Goal: Task Accomplishment & Management: Complete application form

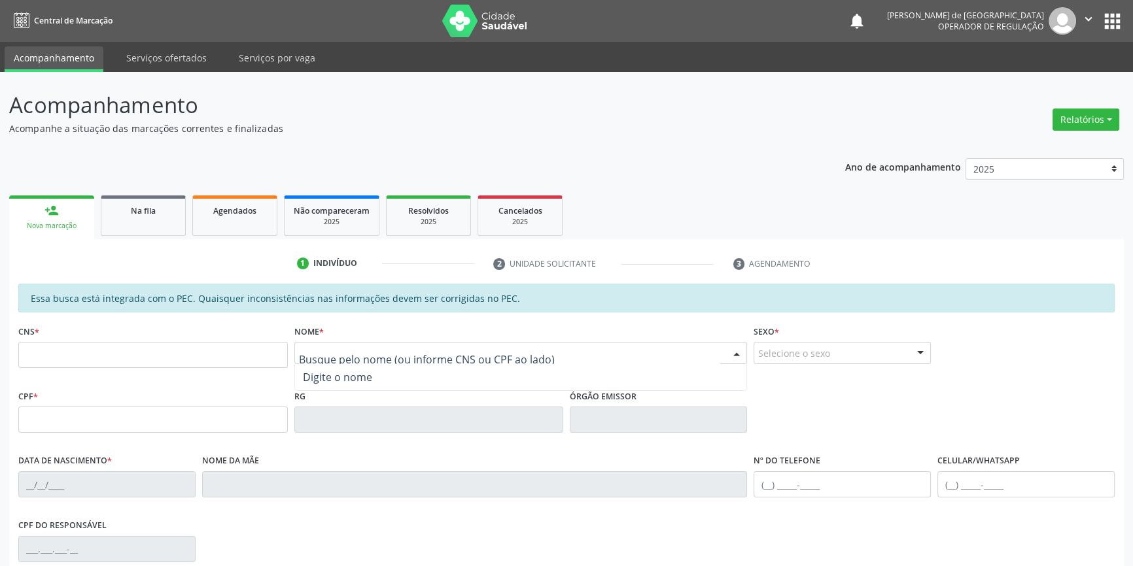
paste input "[PERSON_NAME]"
click at [448, 356] on input "[PERSON_NAME]" at bounding box center [510, 360] width 422 height 26
click at [450, 358] on input "[PERSON_NAME]" at bounding box center [510, 360] width 422 height 26
click at [326, 361] on input "[PERSON_NAME]" at bounding box center [510, 360] width 422 height 26
click at [329, 361] on input "[PERSON_NAME]" at bounding box center [510, 360] width 422 height 26
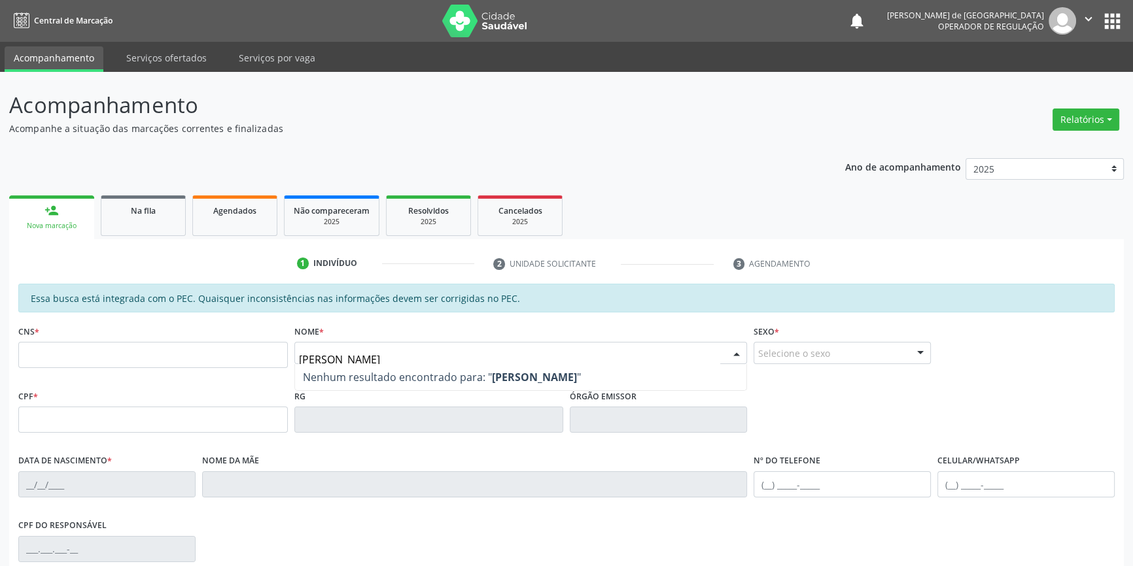
click at [327, 360] on input "[PERSON_NAME]" at bounding box center [510, 360] width 422 height 26
click at [379, 360] on input "[PERSON_NAME] CAVALCANTI" at bounding box center [510, 360] width 422 height 26
click at [397, 355] on input "[PERSON_NAME]" at bounding box center [510, 360] width 422 height 26
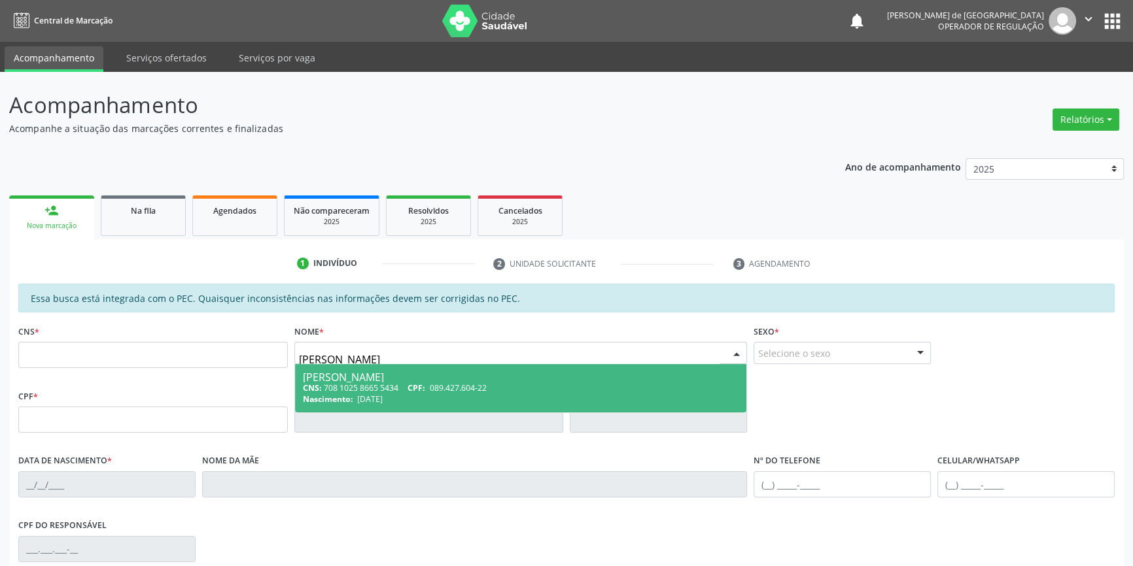
type input "[PERSON_NAME]"
click at [373, 384] on div "CNS: 708 1025 8665 5434 CPF: 089.427.604-22" at bounding box center [521, 388] width 436 height 11
type input "708 1025 8665 5434"
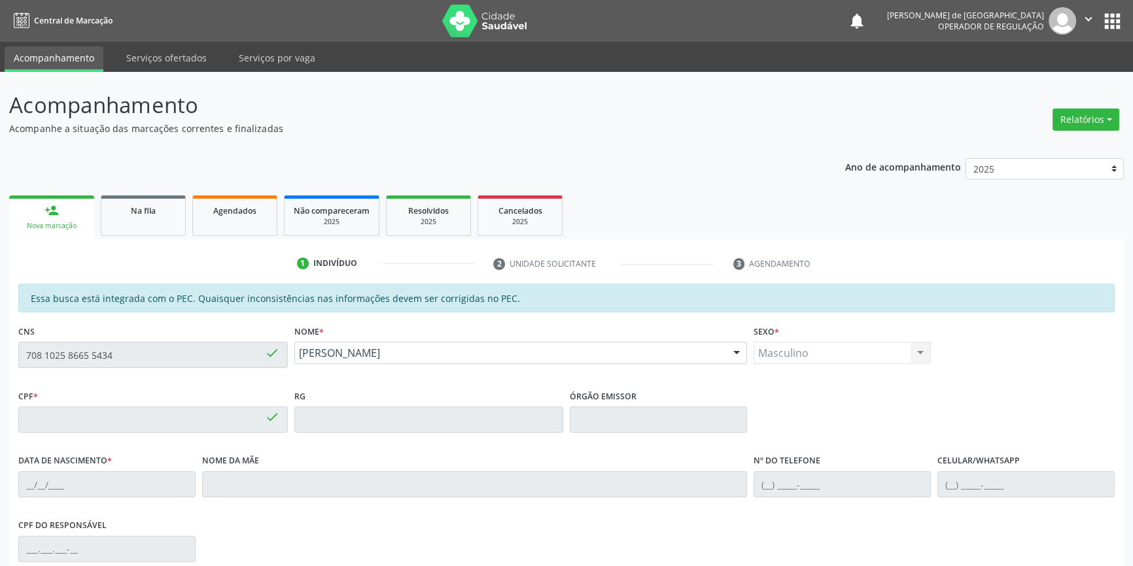
type input "089.427.604-22"
type input "[DATE]"
type input "[PERSON_NAME]"
type input "[PHONE_NUMBER]"
type input "S/N"
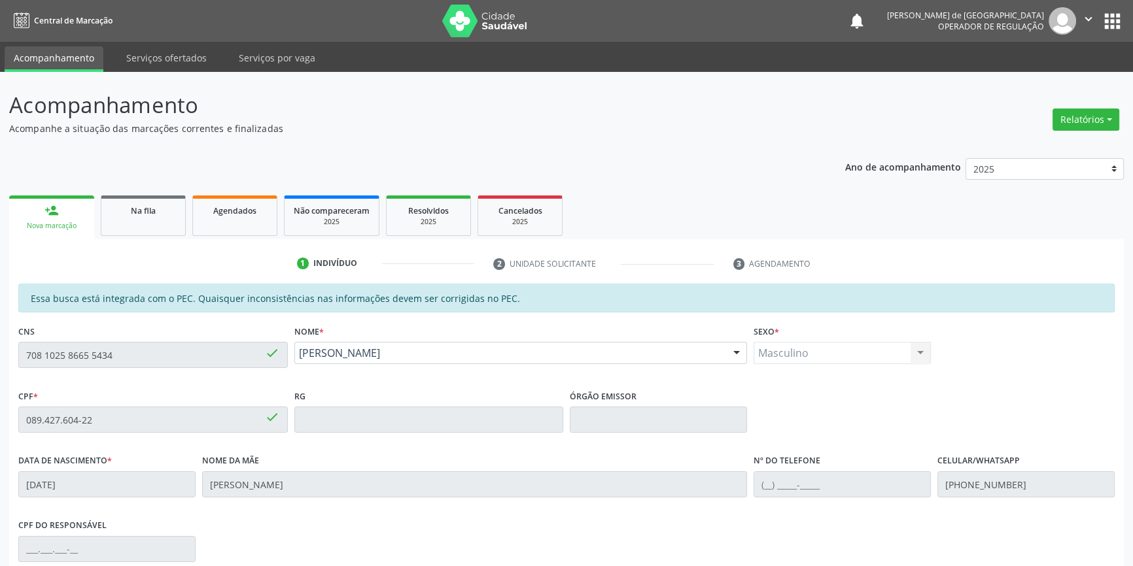
scroll to position [59, 0]
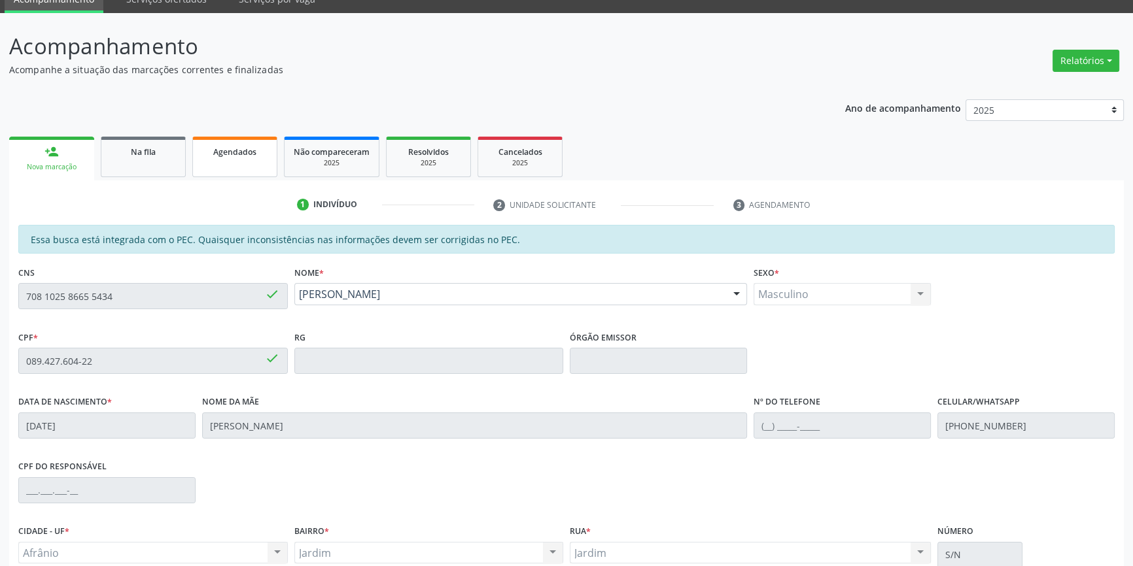
click at [225, 153] on span "Agendados" at bounding box center [234, 152] width 43 height 11
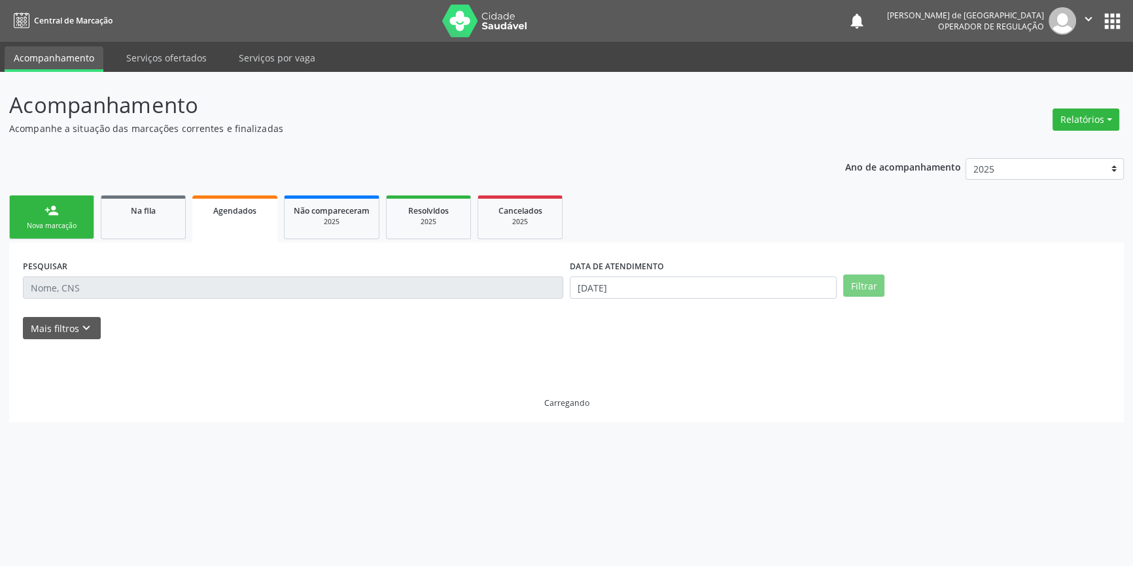
scroll to position [0, 0]
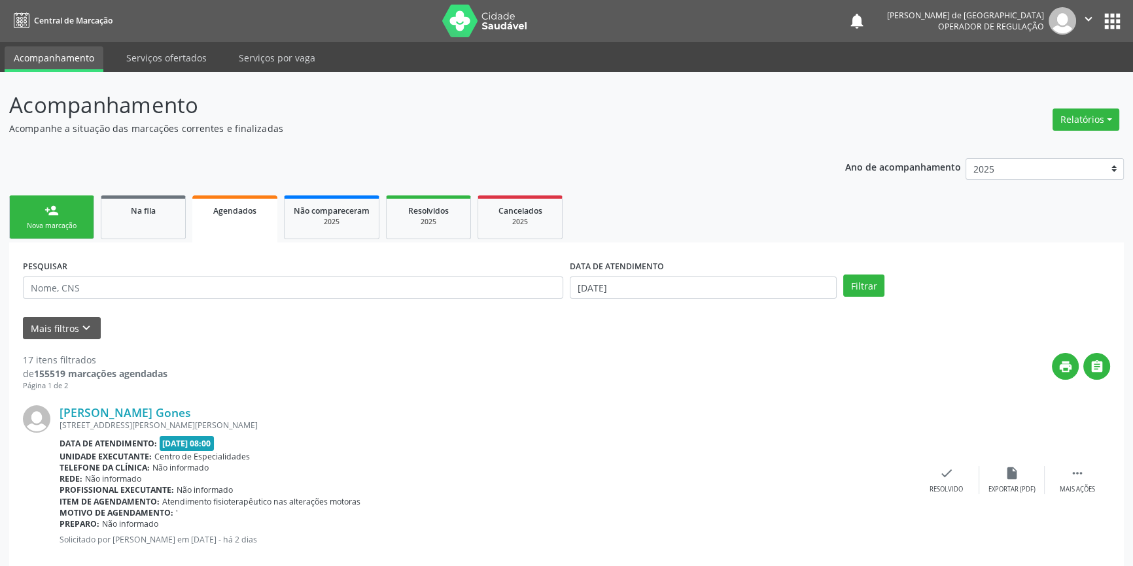
click at [33, 208] on link "person_add Nova marcação" at bounding box center [51, 218] width 85 height 44
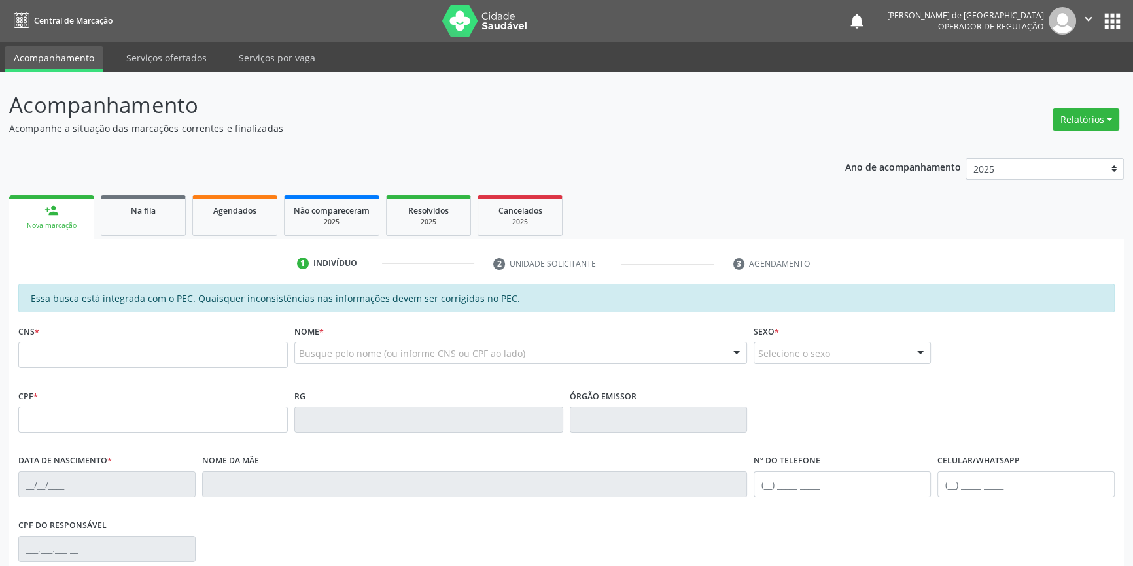
click at [33, 208] on link "person_add Nova marcação" at bounding box center [51, 218] width 85 height 44
paste input "[PERSON_NAME]"
click at [497, 355] on input "[PERSON_NAME]" at bounding box center [510, 360] width 422 height 26
drag, startPoint x: 487, startPoint y: 357, endPoint x: 164, endPoint y: 358, distance: 322.5
click at [164, 358] on div "CNS * Nome * [PERSON_NAME] resultado encontrado para: " [PERSON_NAME] " Não há …" at bounding box center [566, 354] width 1103 height 65
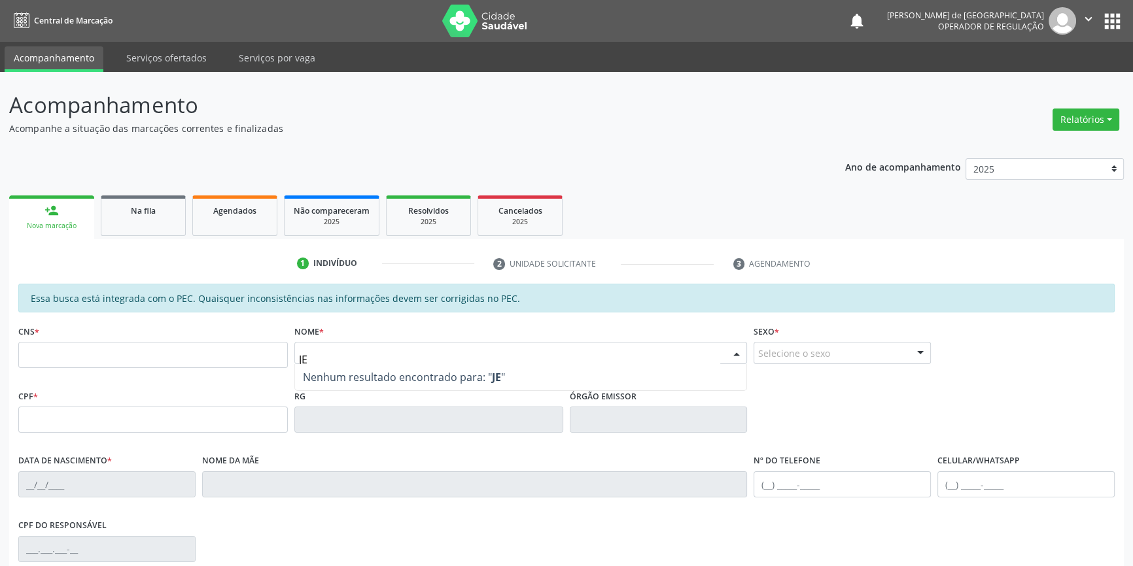
type input "J"
type input "[PERSON_NAME]"
drag, startPoint x: 379, startPoint y: 362, endPoint x: 160, endPoint y: 346, distance: 219.7
click at [159, 361] on div "CNS * Nome * [PERSON_NAME] resultado encontrado para: " [PERSON_NAME] " Não há …" at bounding box center [566, 354] width 1103 height 65
click at [256, 216] on div "Agendados" at bounding box center [234, 210] width 65 height 14
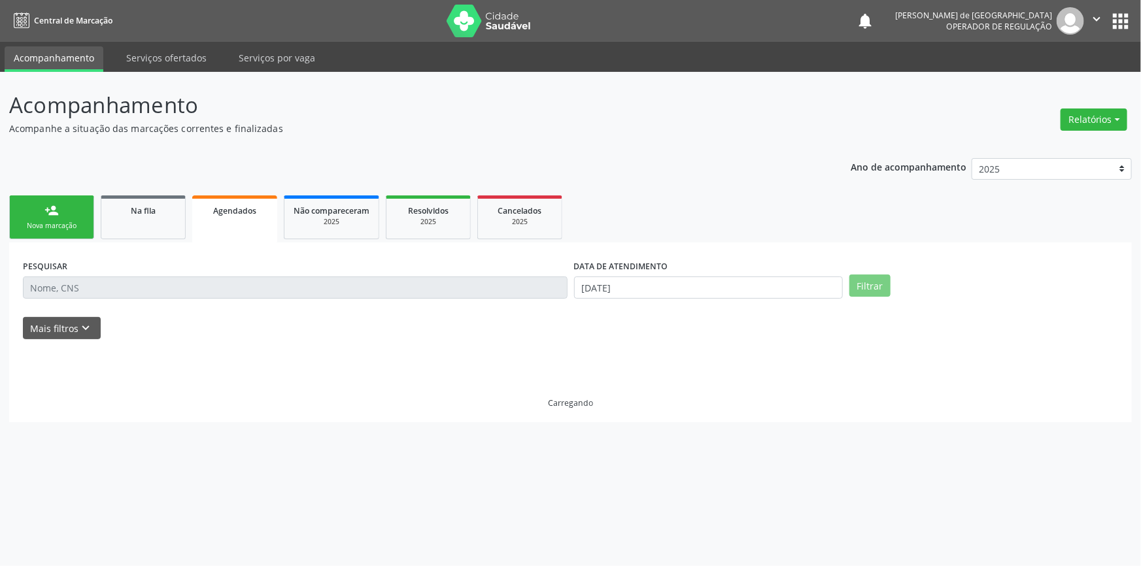
click at [70, 221] on div "Nova marcação" at bounding box center [51, 226] width 65 height 10
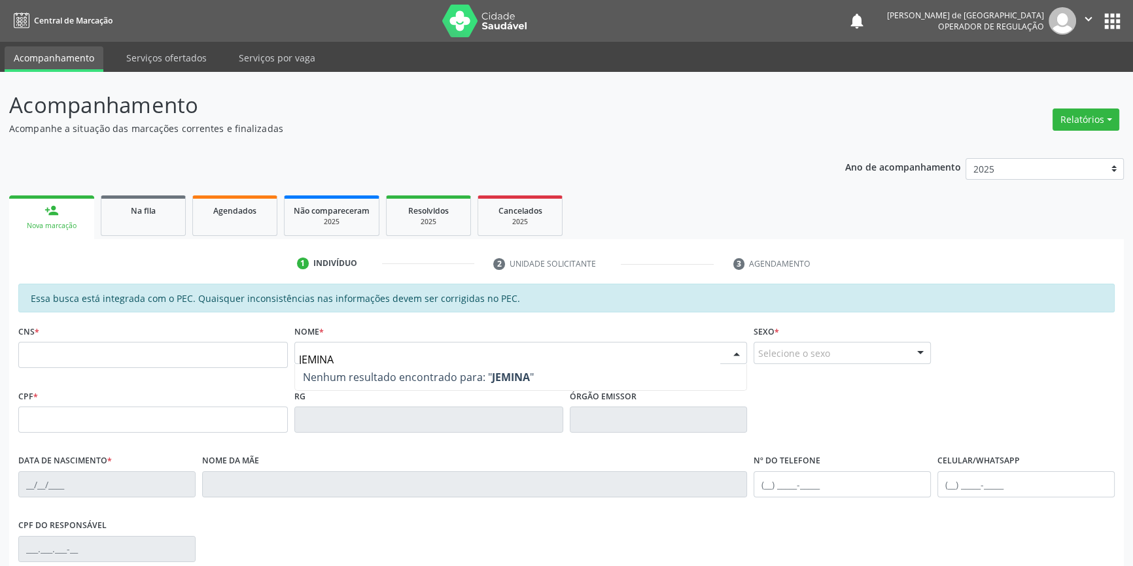
drag, startPoint x: 360, startPoint y: 356, endPoint x: 209, endPoint y: 356, distance: 151.1
click at [209, 356] on div "CNS * Nome * JEMINA Nenhum resultado encontrado para: " JEMINA " Não há nenhuma…" at bounding box center [566, 354] width 1103 height 65
drag, startPoint x: 320, startPoint y: 363, endPoint x: 269, endPoint y: 373, distance: 51.3
click at [269, 373] on div "CNS * Nome * JEMINA Nenhum resultado encontrado para: " JEMINA " Não há nenhuma…" at bounding box center [566, 354] width 1103 height 65
type input "J"
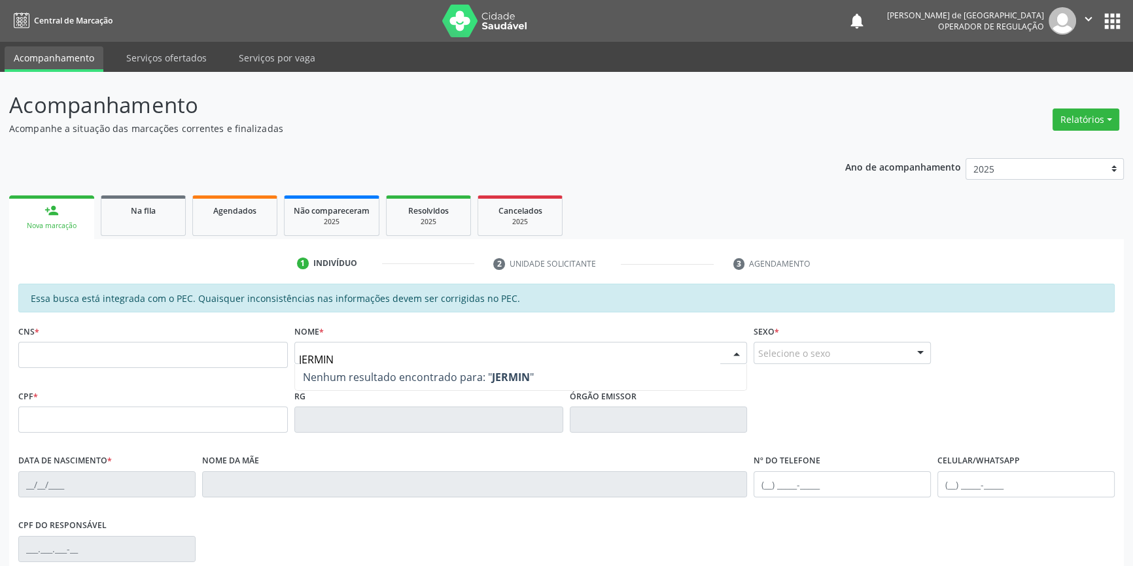
type input "JERMINA"
